Goal: Information Seeking & Learning: Learn about a topic

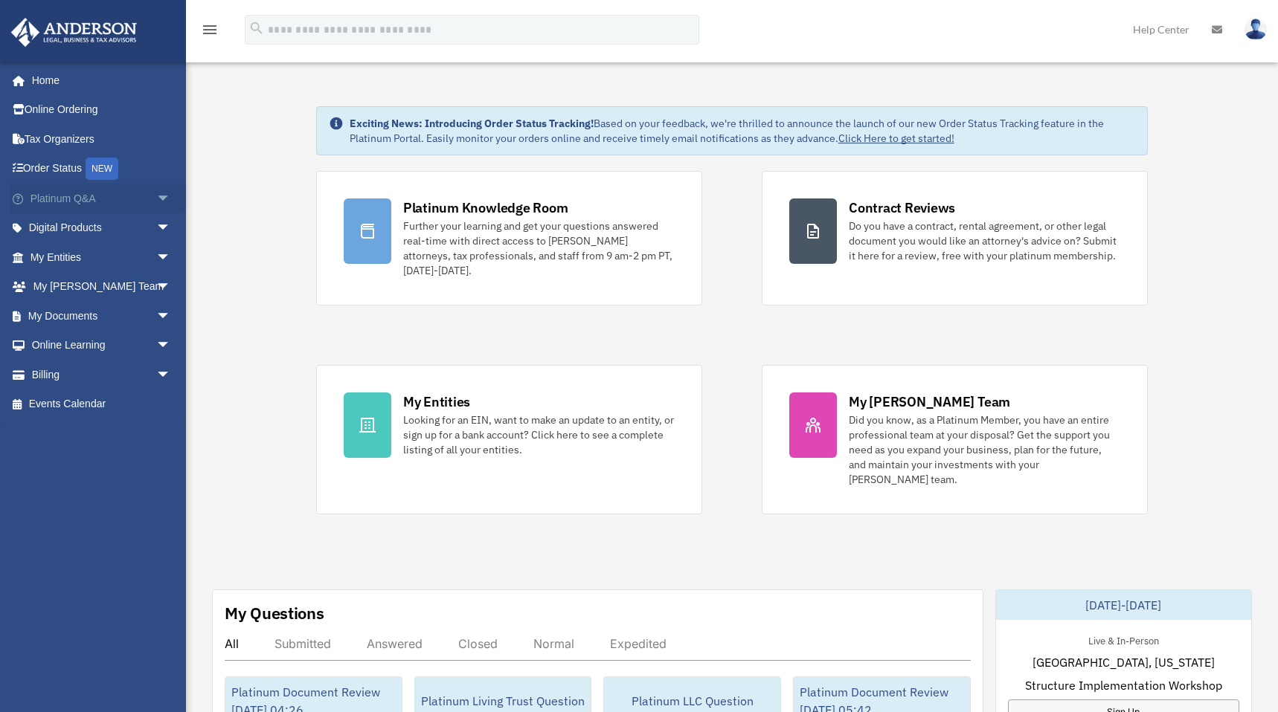
click at [102, 196] on link "Platinum Q&A arrow_drop_down" at bounding box center [101, 199] width 183 height 30
click at [156, 196] on span "arrow_drop_down" at bounding box center [171, 199] width 30 height 30
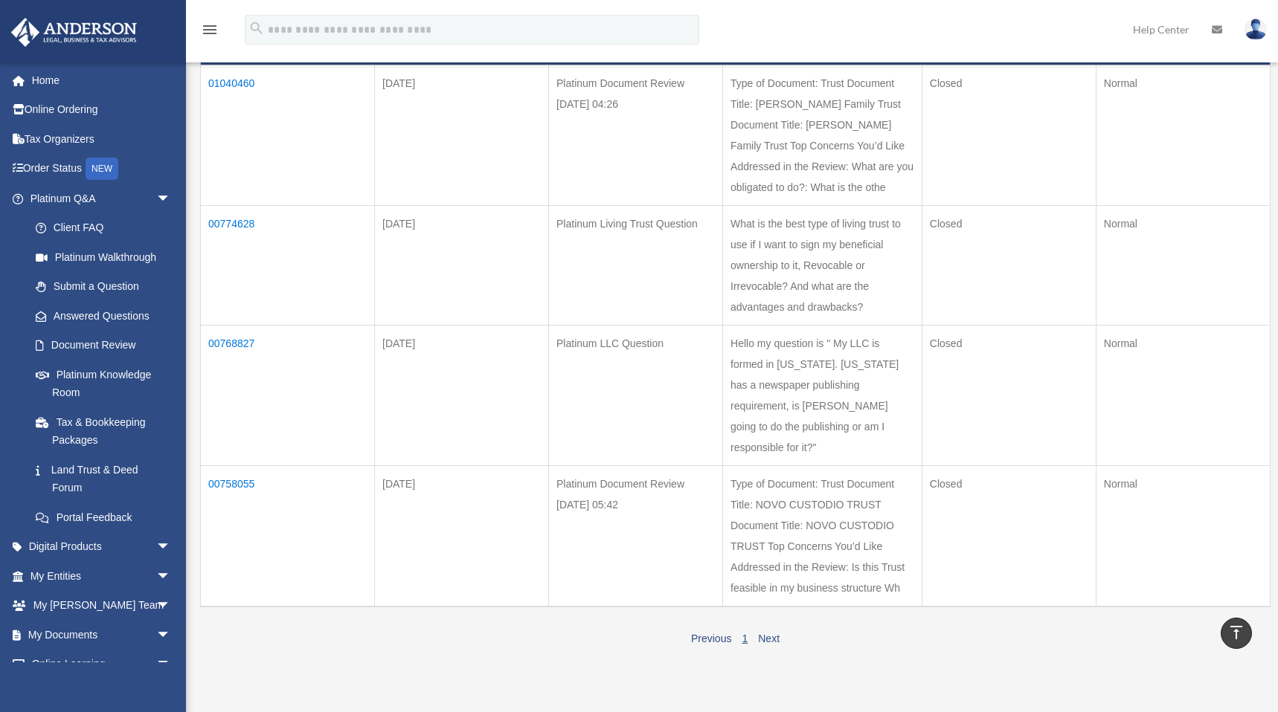
scroll to position [166, 0]
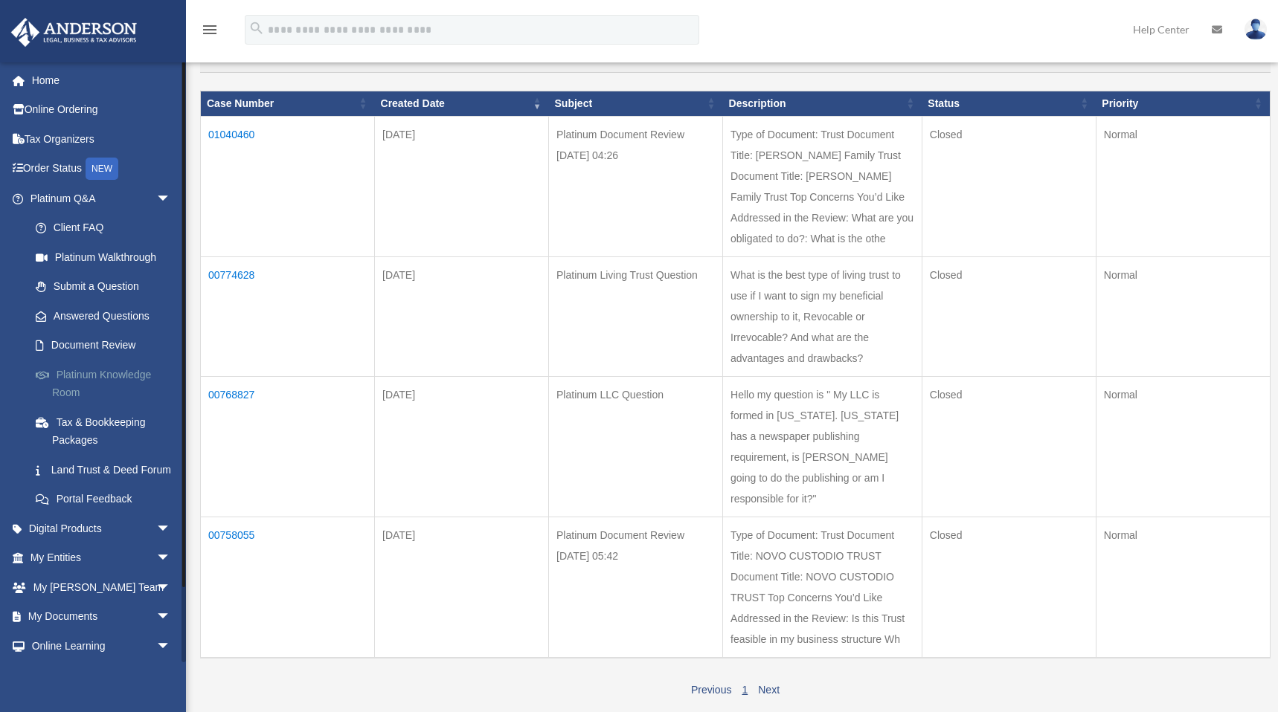
click at [90, 371] on link "Platinum Knowledge Room" at bounding box center [107, 384] width 173 height 48
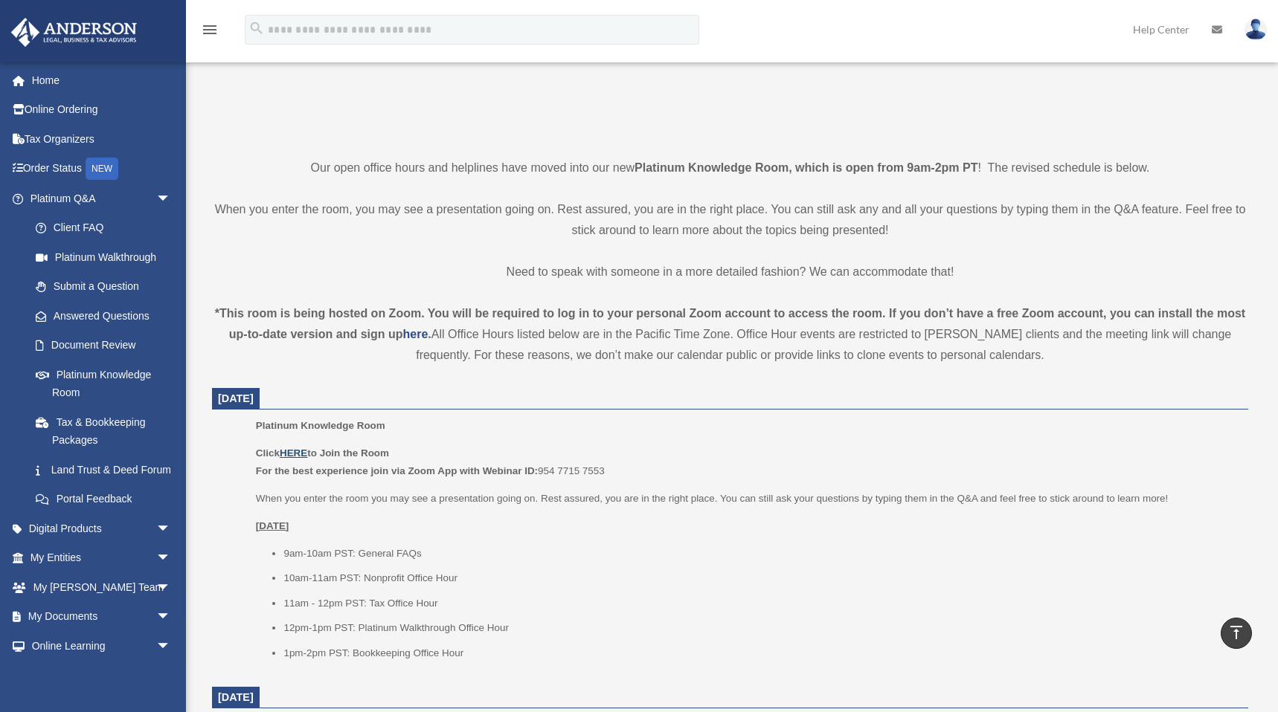
scroll to position [267, 0]
click at [300, 453] on u "HERE" at bounding box center [294, 453] width 28 height 11
click at [303, 445] on p "Click HERE to Join the Room For the best experience join via Zoom App with Webi…" at bounding box center [747, 462] width 982 height 35
click at [300, 450] on u "HERE" at bounding box center [294, 453] width 28 height 11
click at [66, 230] on link "Client FAQ" at bounding box center [107, 228] width 173 height 30
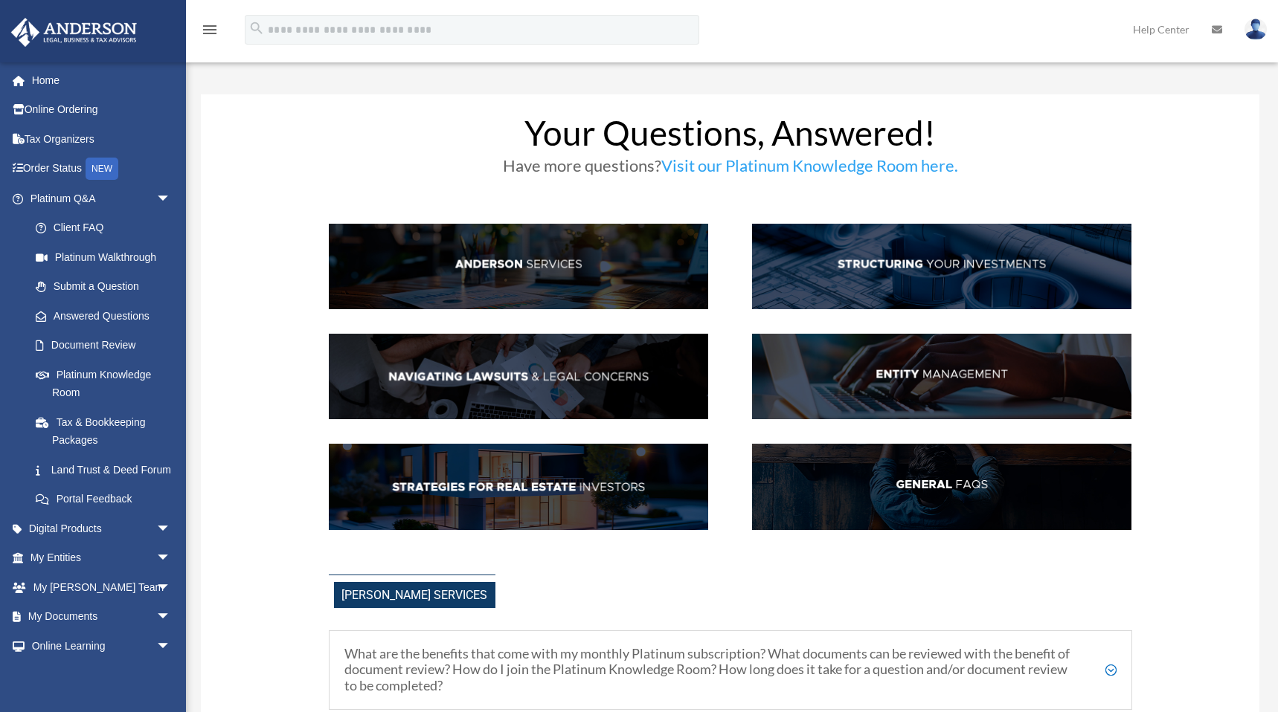
click at [878, 382] on img at bounding box center [941, 377] width 379 height 86
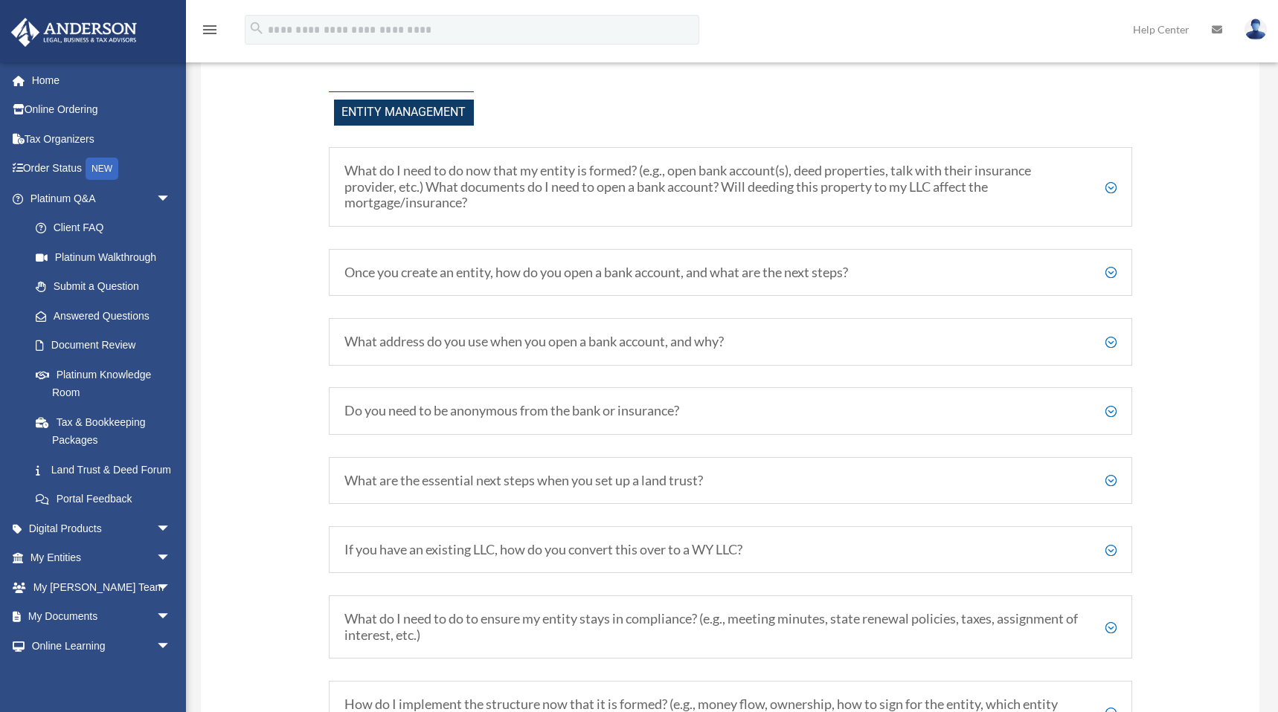
scroll to position [1717, 0]
click at [475, 332] on h5 "What address do you use when you open a bank account, and why?" at bounding box center [730, 340] width 772 height 16
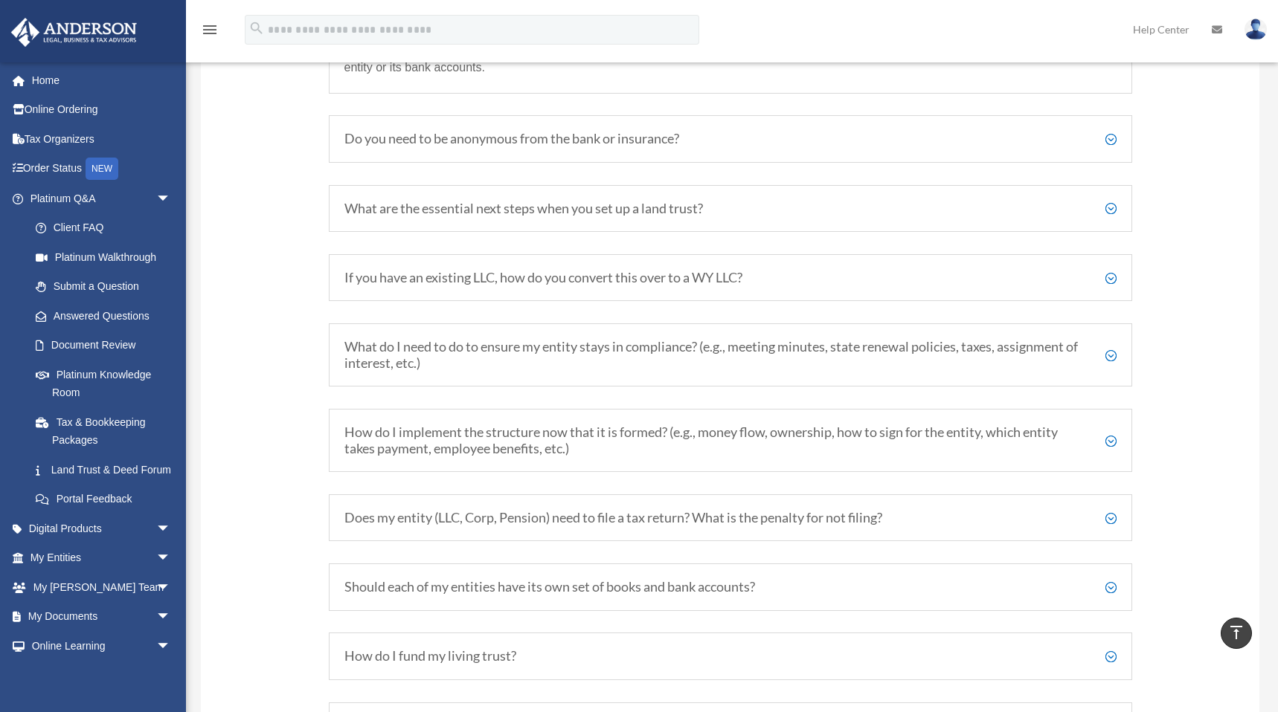
scroll to position [2067, 0]
click at [663, 582] on h5 "Should each of my entities have its own set of books and bank accounts?" at bounding box center [730, 585] width 772 height 16
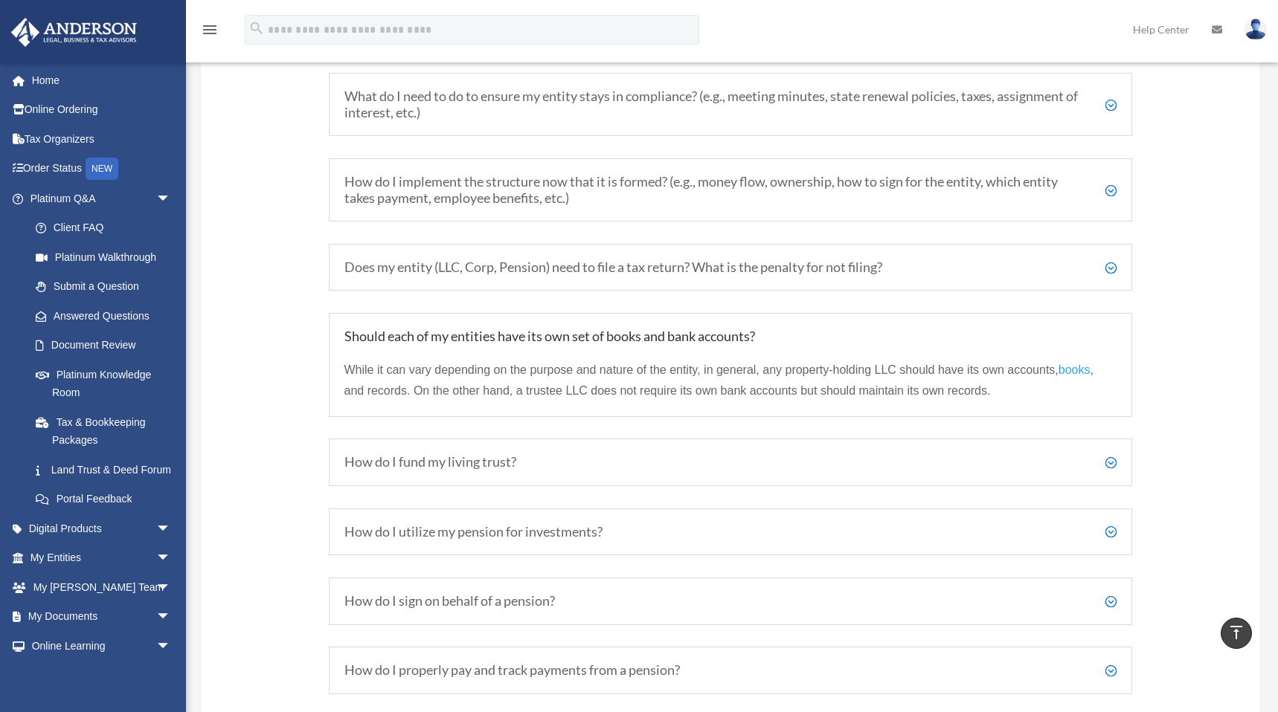
scroll to position [2239, 0]
